Goal: Task Accomplishment & Management: Complete application form

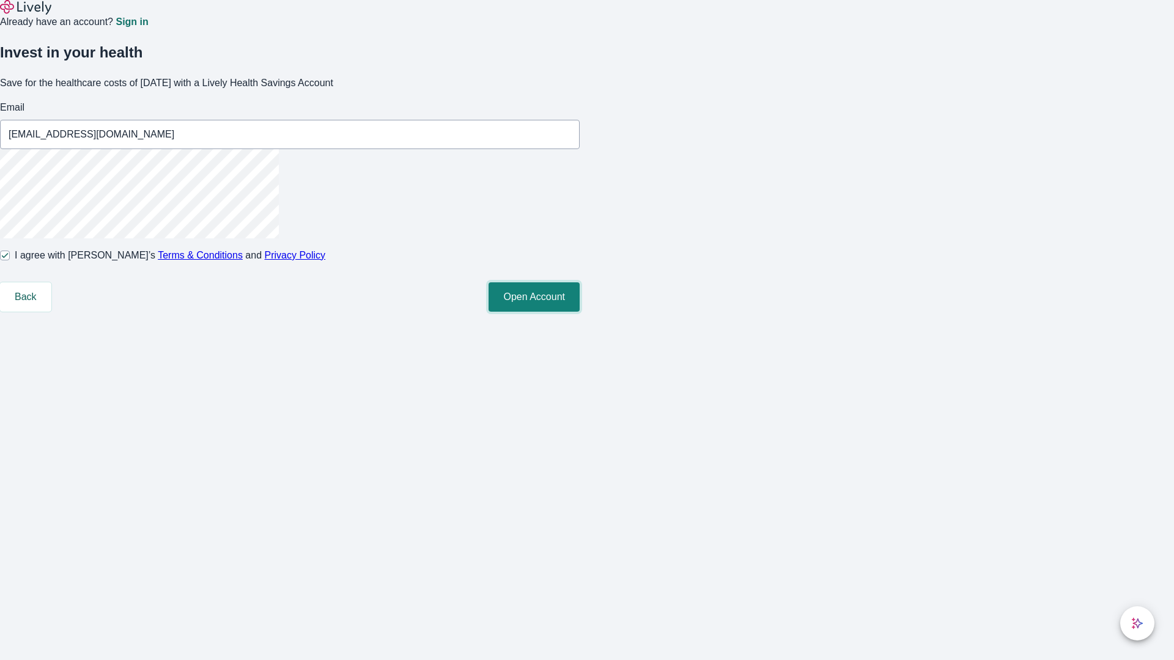
click at [580, 312] on button "Open Account" at bounding box center [533, 296] width 91 height 29
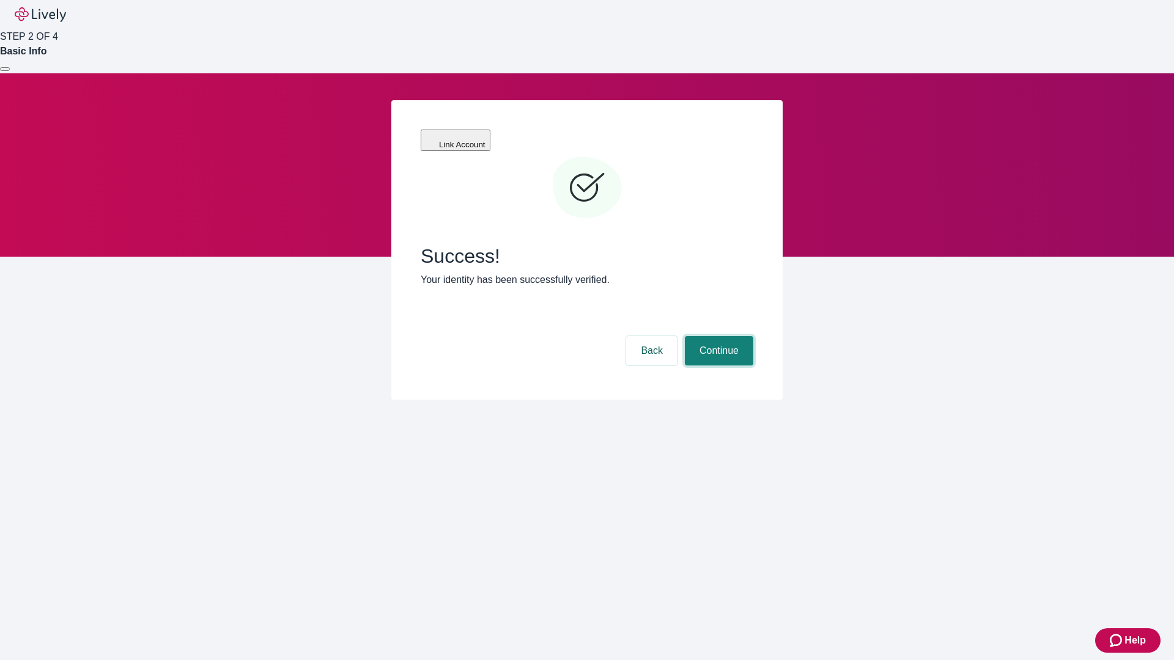
click at [717, 336] on button "Continue" at bounding box center [719, 350] width 68 height 29
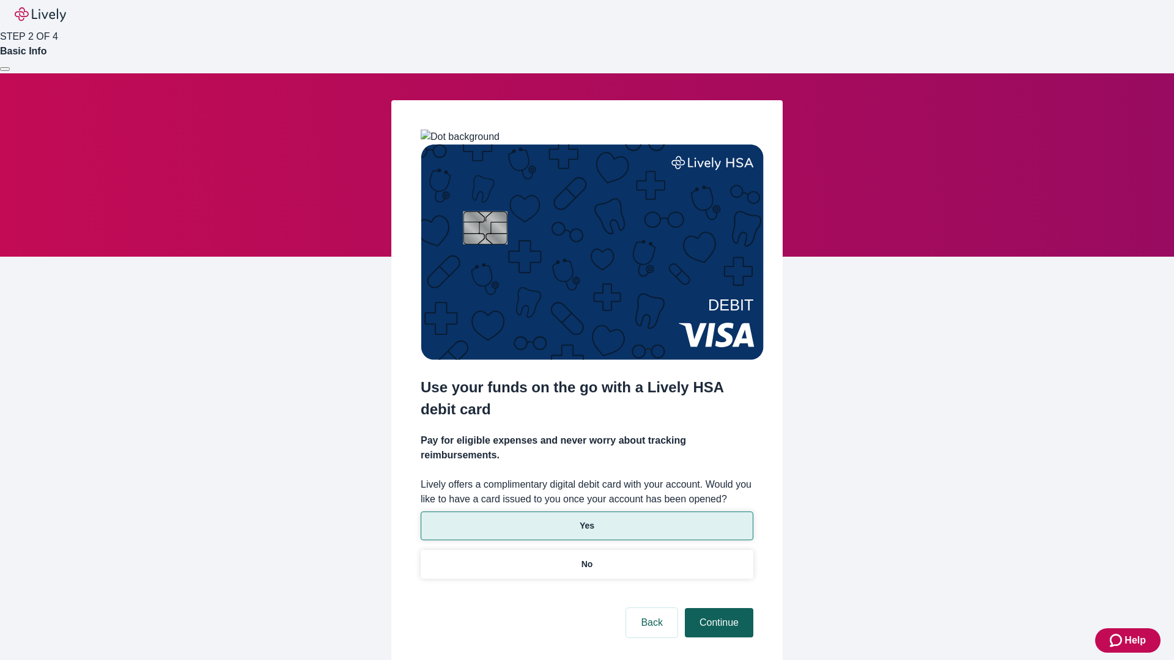
click at [586, 558] on p "No" at bounding box center [587, 564] width 12 height 13
click at [717, 608] on button "Continue" at bounding box center [719, 622] width 68 height 29
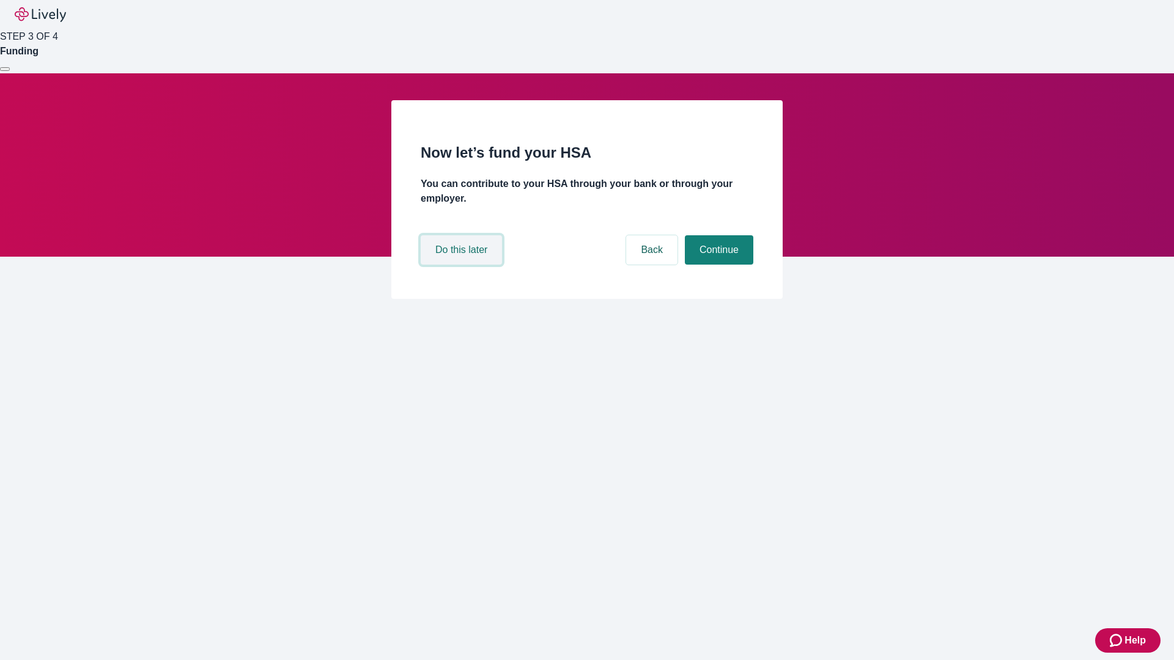
click at [463, 265] on button "Do this later" at bounding box center [461, 249] width 81 height 29
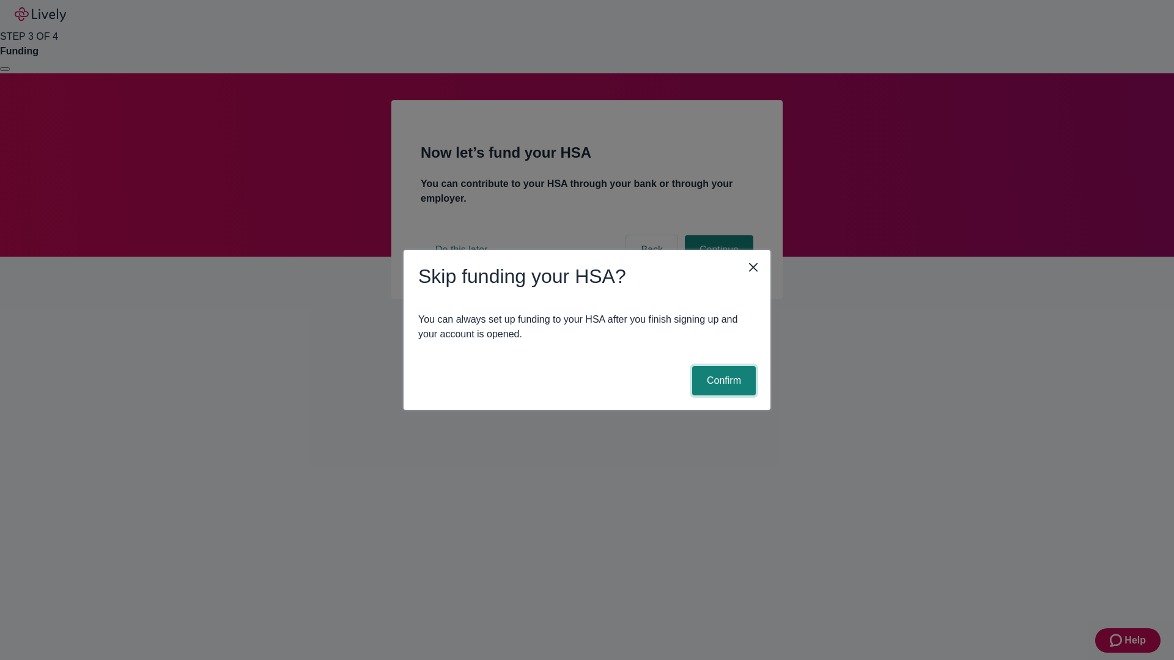
click at [722, 381] on button "Confirm" at bounding box center [724, 380] width 64 height 29
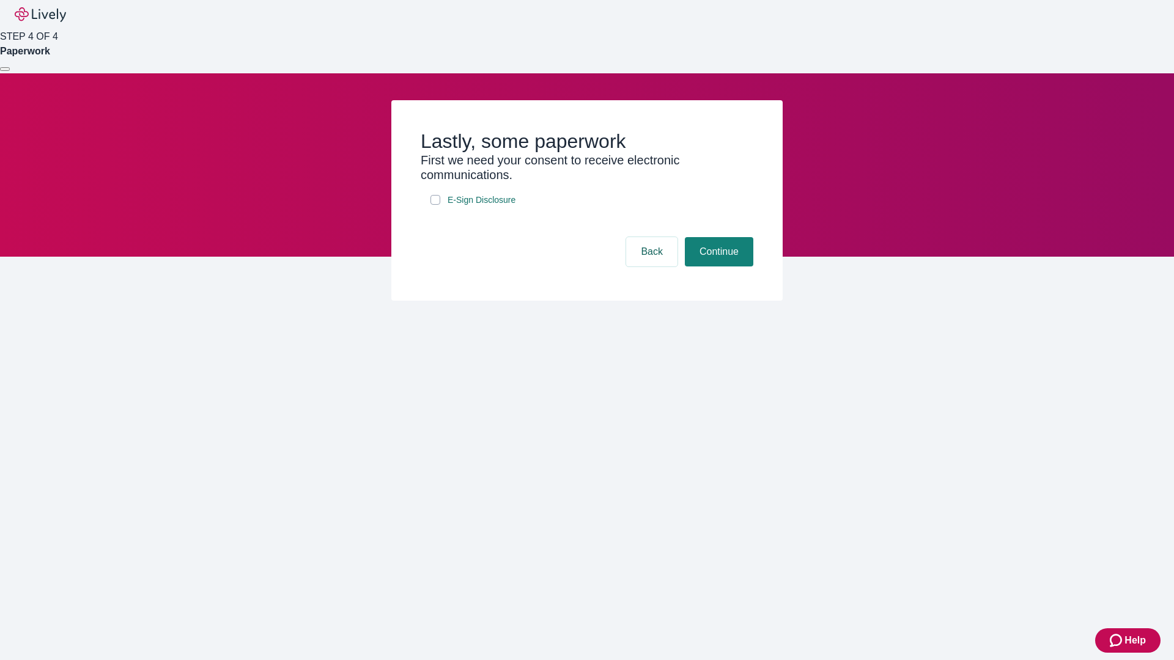
click at [435, 205] on input "E-Sign Disclosure" at bounding box center [435, 200] width 10 height 10
checkbox input "true"
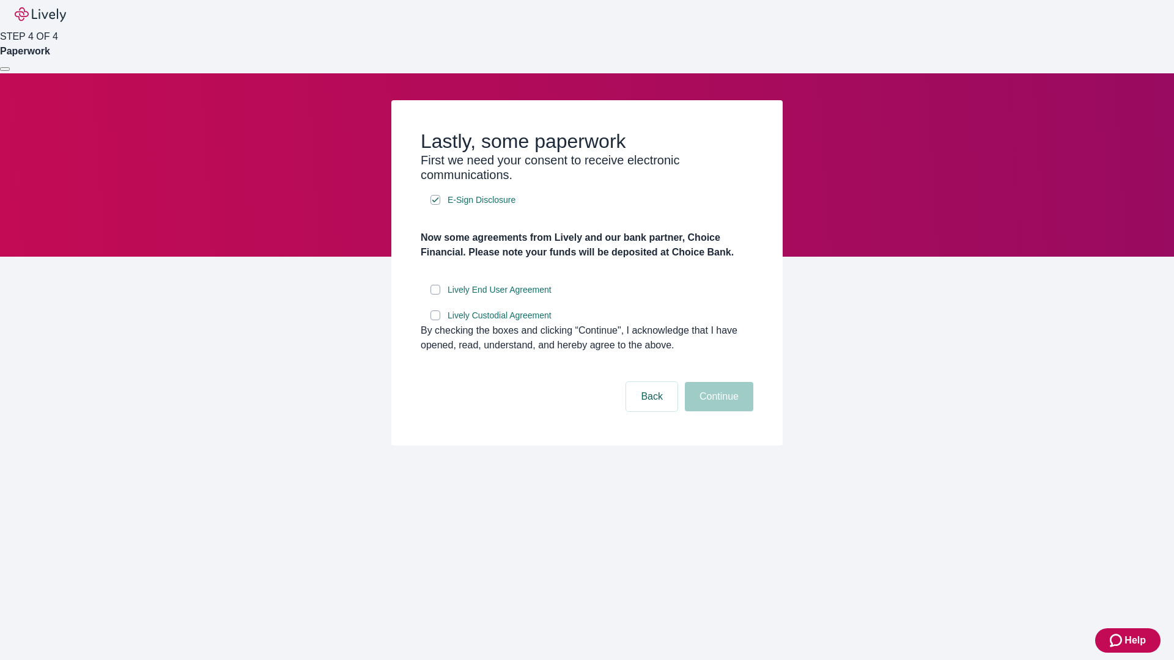
click at [435, 295] on input "Lively End User Agreement" at bounding box center [435, 290] width 10 height 10
checkbox input "true"
click at [435, 320] on input "Lively Custodial Agreement" at bounding box center [435, 316] width 10 height 10
checkbox input "true"
click at [717, 411] on button "Continue" at bounding box center [719, 396] width 68 height 29
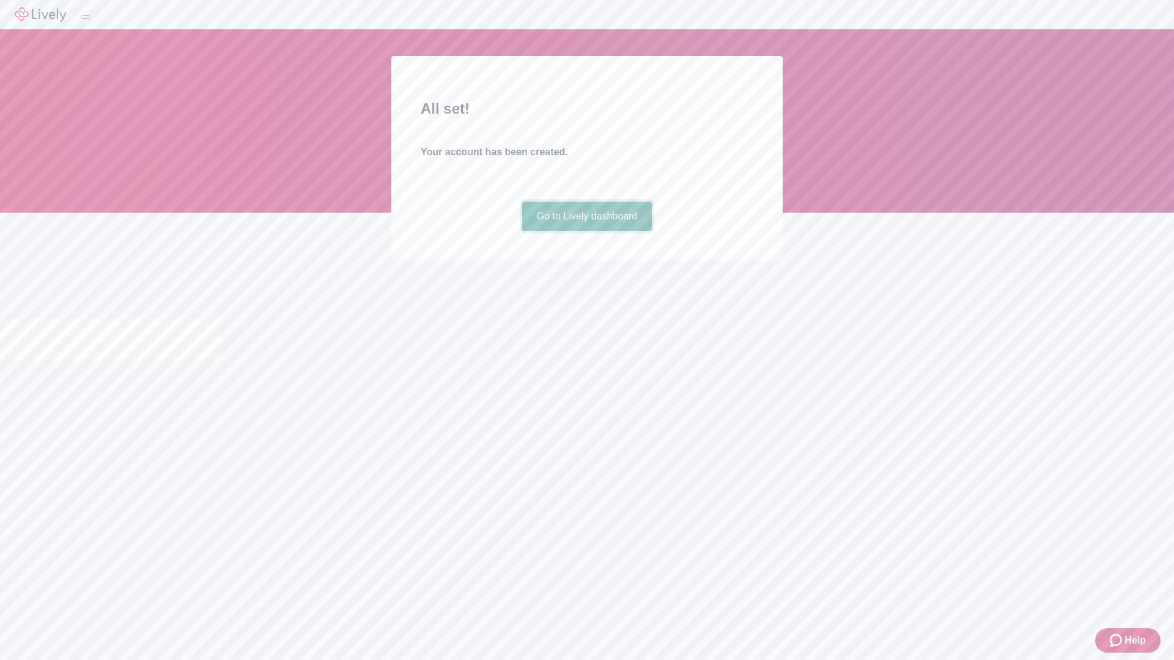
click at [586, 231] on link "Go to Lively dashboard" at bounding box center [587, 216] width 130 height 29
